Goal: Information Seeking & Learning: Check status

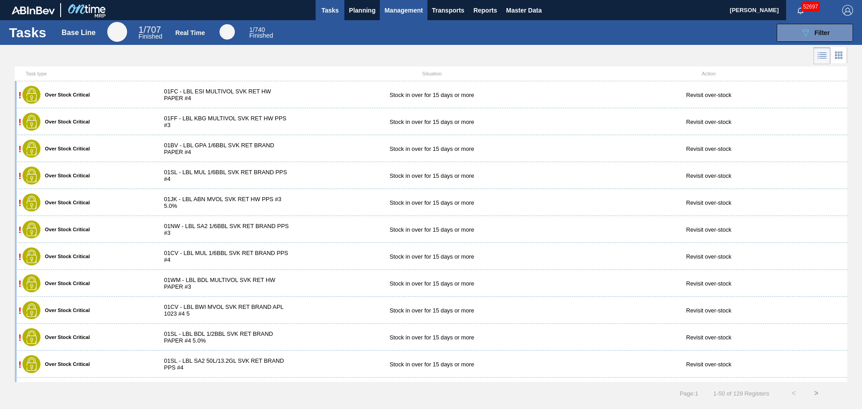
click at [388, 7] on span "Management" at bounding box center [403, 10] width 39 height 11
click at [364, 9] on div at bounding box center [431, 204] width 862 height 409
click at [368, 11] on span "Planning" at bounding box center [362, 10] width 26 height 11
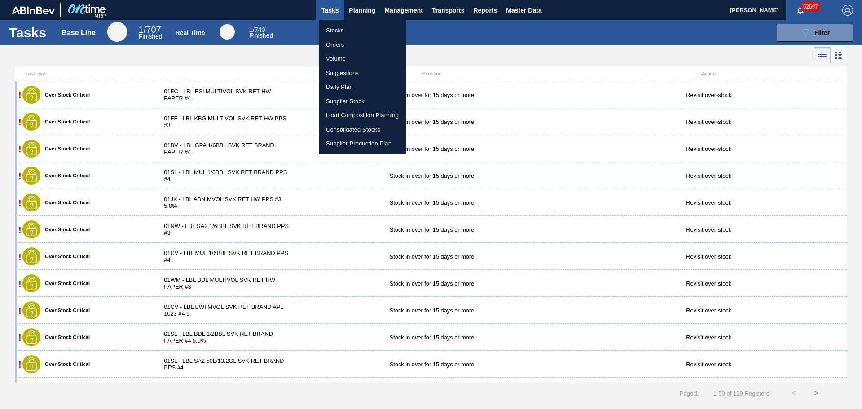
drag, startPoint x: 346, startPoint y: 28, endPoint x: 785, endPoint y: 44, distance: 438.3
click at [346, 28] on li "Stocks" at bounding box center [362, 30] width 87 height 14
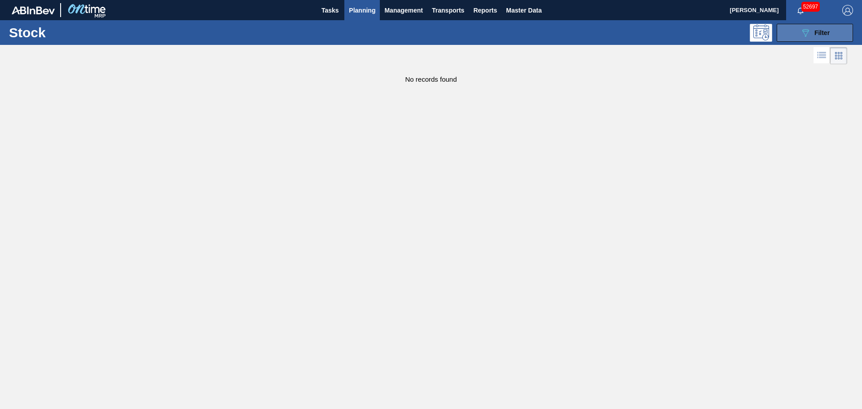
click at [805, 34] on icon "089F7B8B-B2A5-4AFE-B5C0-19BA573D28AC" at bounding box center [805, 32] width 11 height 11
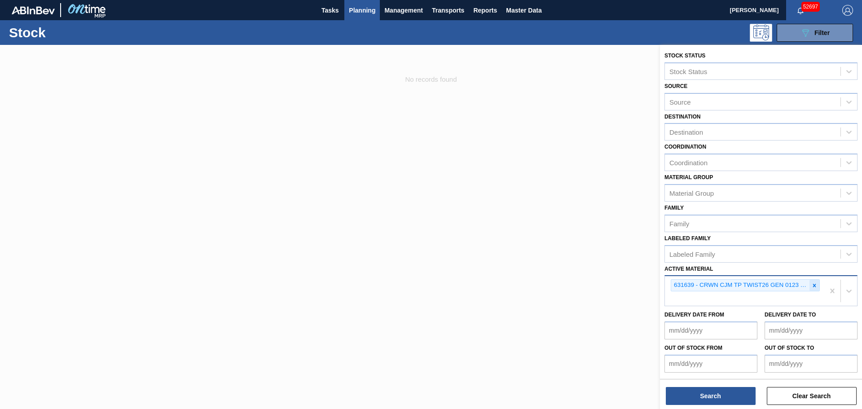
click at [813, 287] on icon at bounding box center [814, 285] width 3 height 3
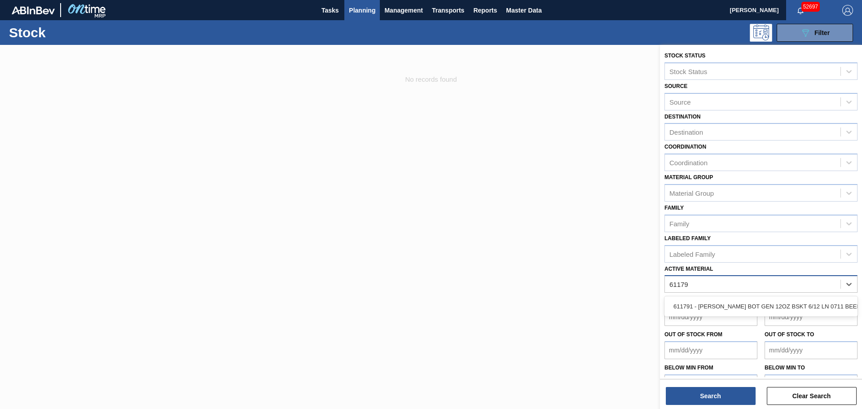
type Material "611791"
click at [802, 301] on div "611791 - [PERSON_NAME] BOT GEN 12OZ BSKT 6/12 LN 0711 BEER" at bounding box center [760, 306] width 193 height 17
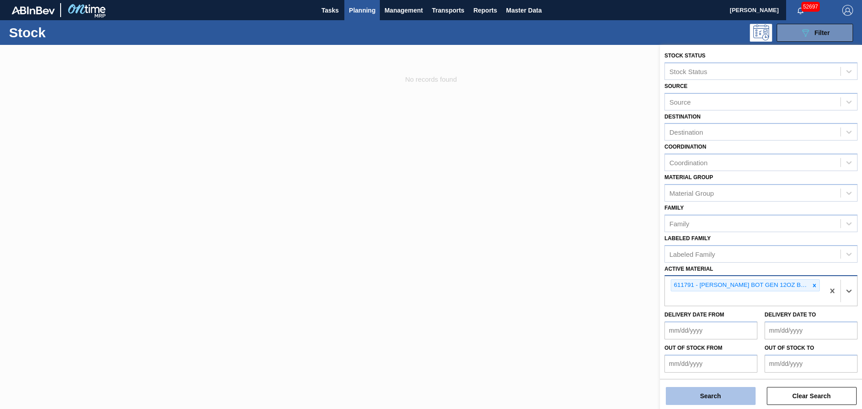
click at [728, 391] on button "Search" at bounding box center [711, 396] width 90 height 18
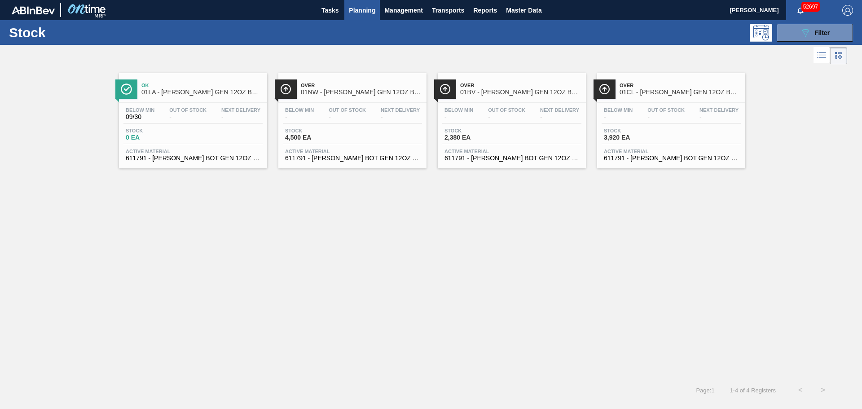
click at [663, 140] on span "3,920 EA" at bounding box center [635, 137] width 63 height 7
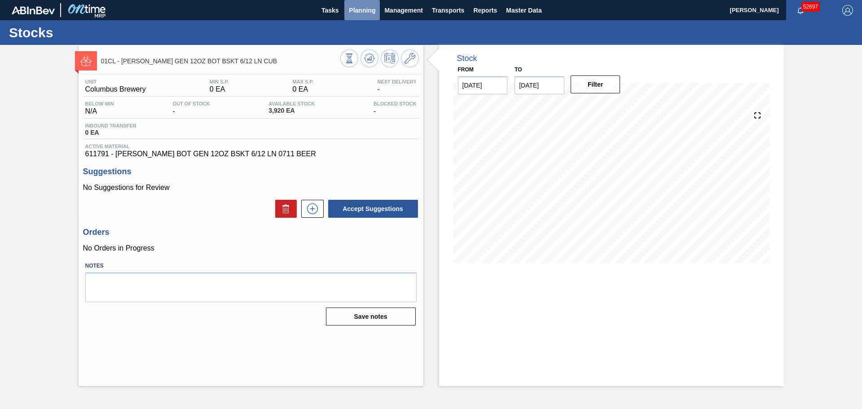
click at [375, 11] on span "Planning" at bounding box center [362, 10] width 26 height 11
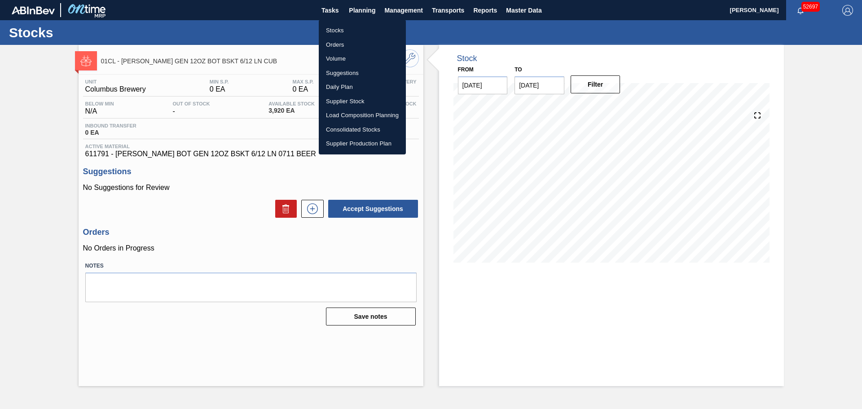
drag, startPoint x: 342, startPoint y: 33, endPoint x: 273, endPoint y: 406, distance: 379.3
click at [342, 33] on li "Stocks" at bounding box center [362, 30] width 87 height 14
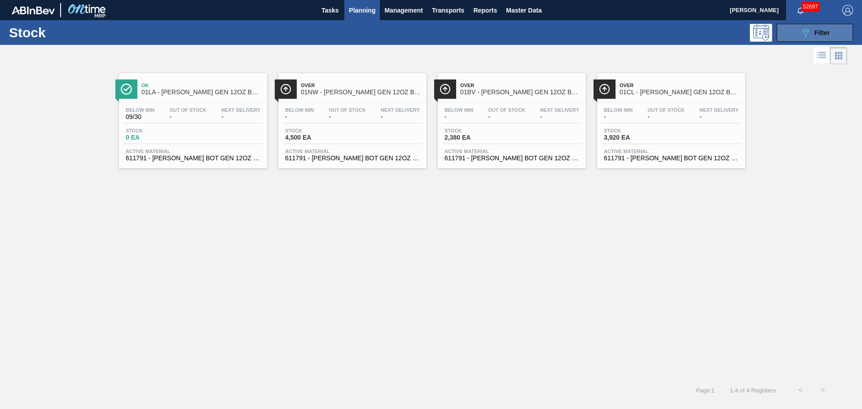
click at [795, 35] on button "089F7B8B-B2A5-4AFE-B5C0-19BA573D28AC Filter" at bounding box center [814, 33] width 76 height 18
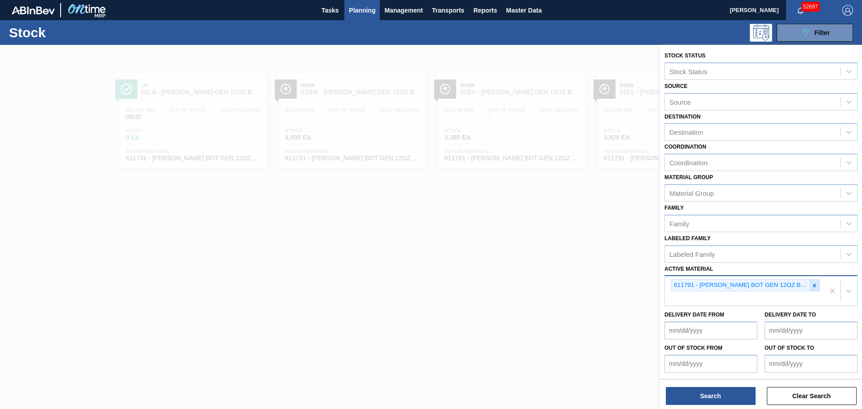
click at [815, 287] on icon at bounding box center [814, 285] width 6 height 6
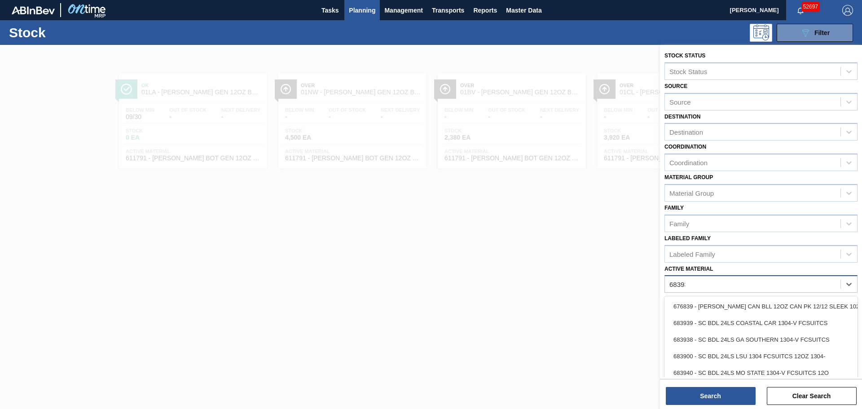
type Material "683930"
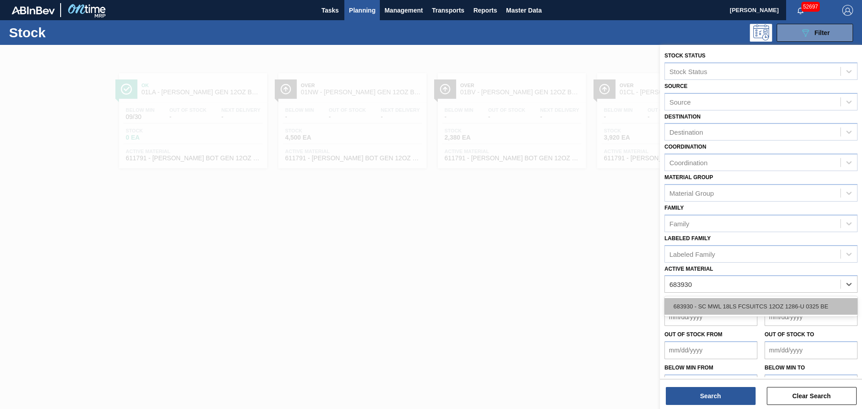
click at [676, 309] on div "683930 - SC MWL 18LS FCSUITCS 12OZ 1286-U 0325 BE" at bounding box center [760, 306] width 193 height 17
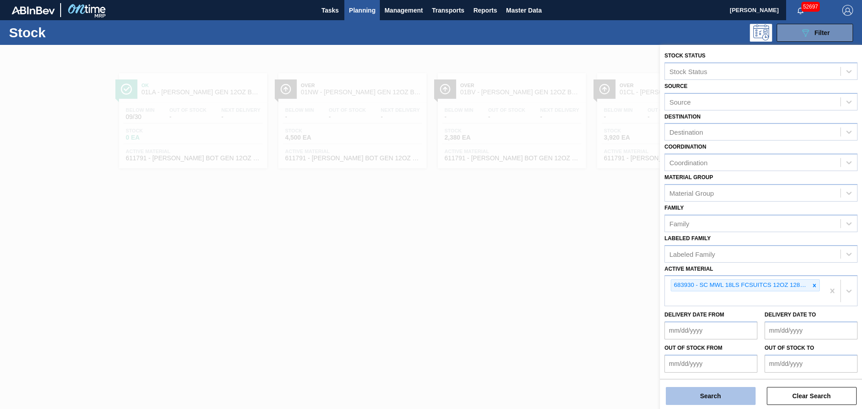
click at [723, 396] on button "Search" at bounding box center [711, 396] width 90 height 18
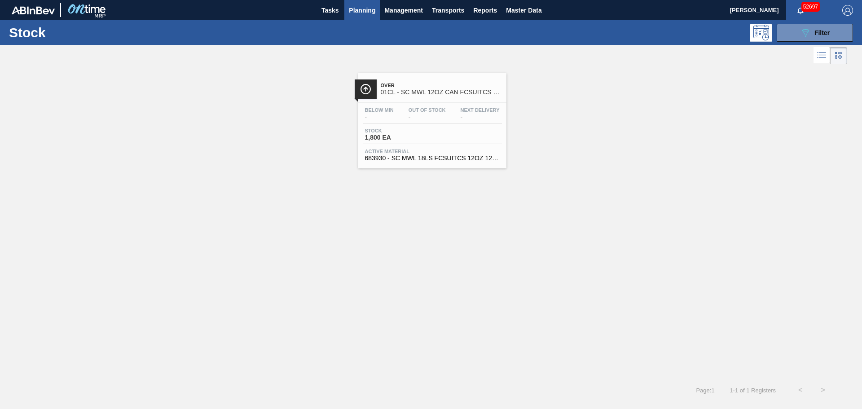
click at [443, 149] on span "Active Material" at bounding box center [432, 151] width 135 height 5
